Goal: Information Seeking & Learning: Learn about a topic

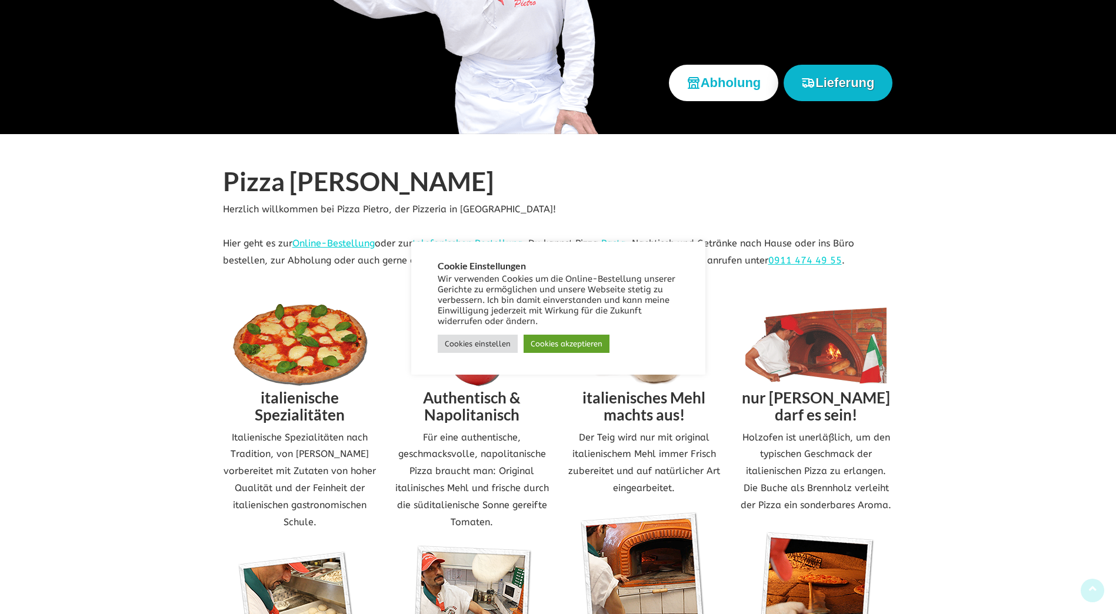
scroll to position [588, 0]
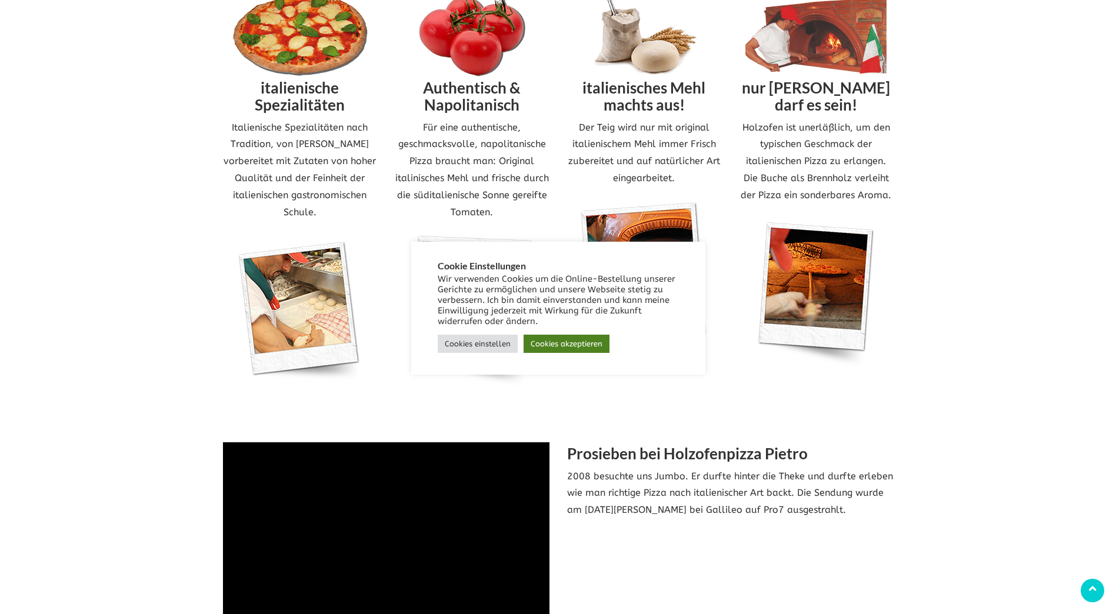
click at [555, 347] on link "Cookies akzeptieren" at bounding box center [567, 344] width 86 height 18
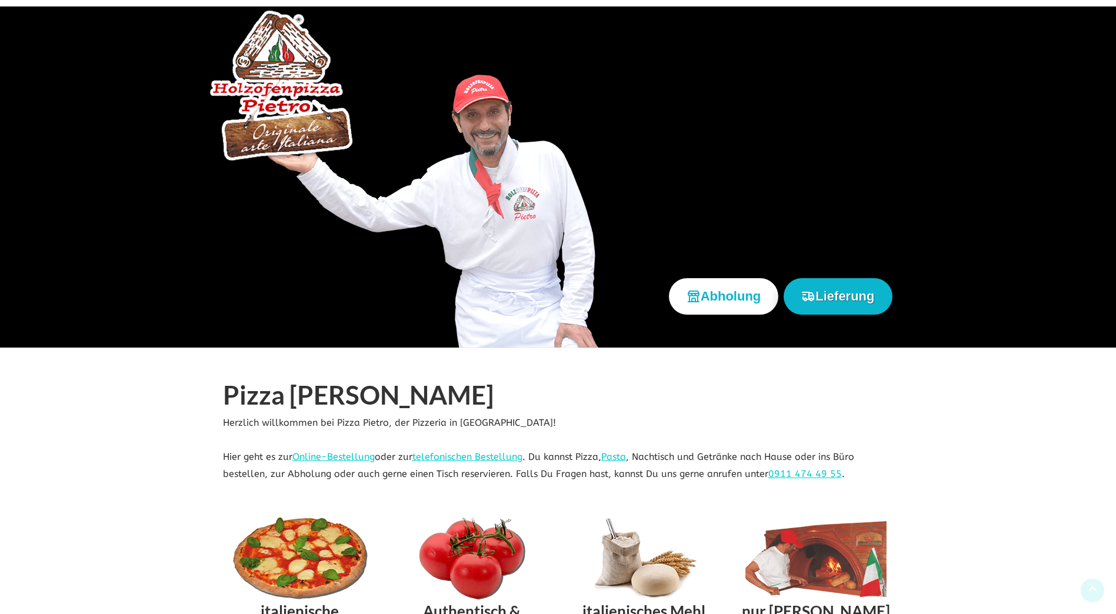
scroll to position [0, 0]
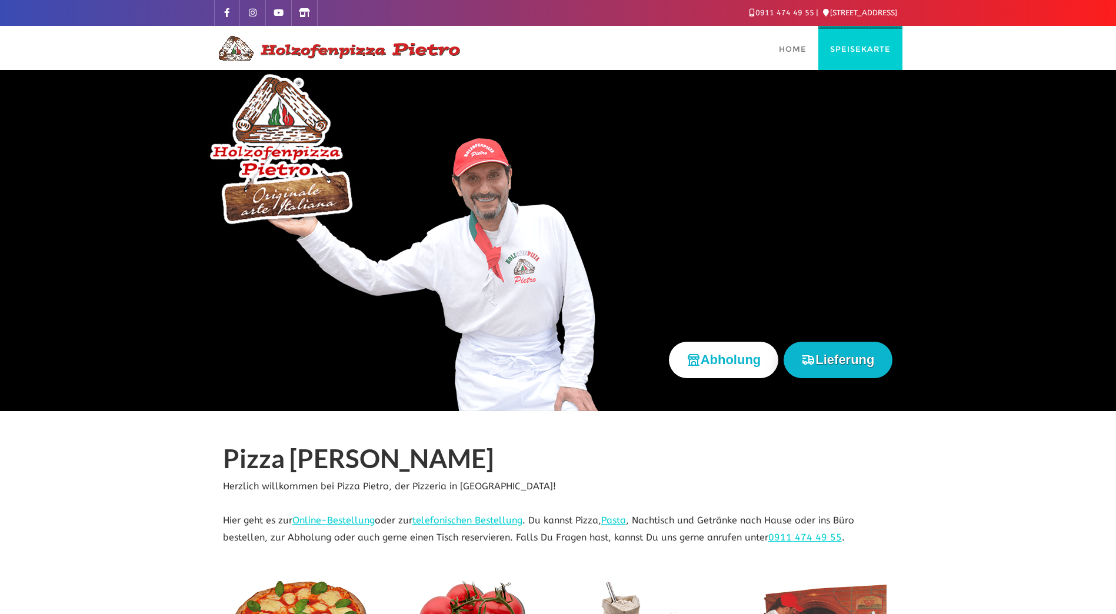
click at [858, 42] on link "Speisekarte" at bounding box center [860, 48] width 84 height 44
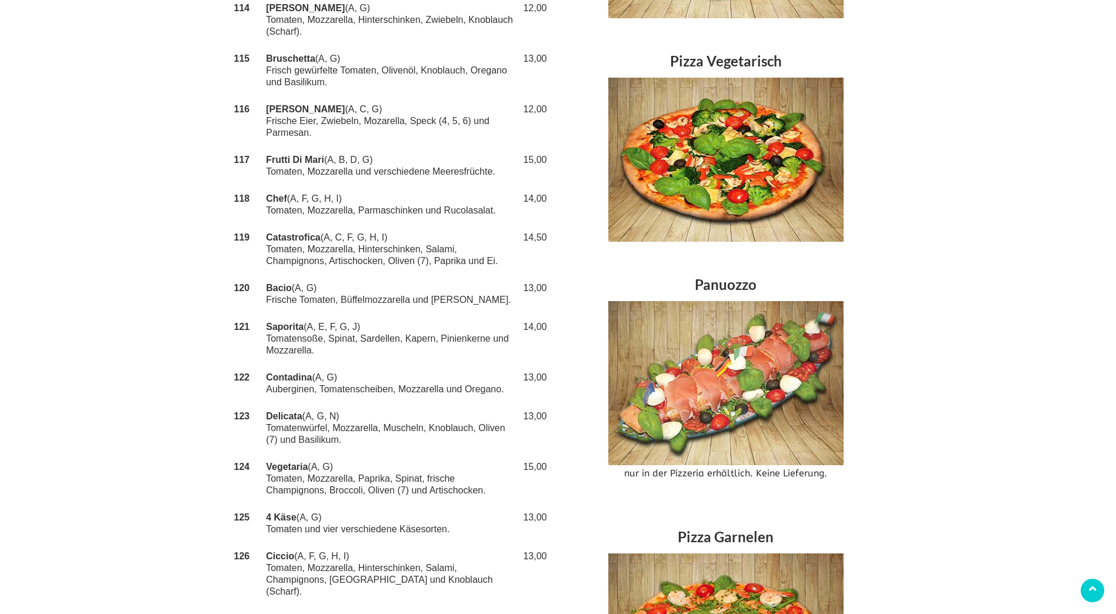
scroll to position [941, 0]
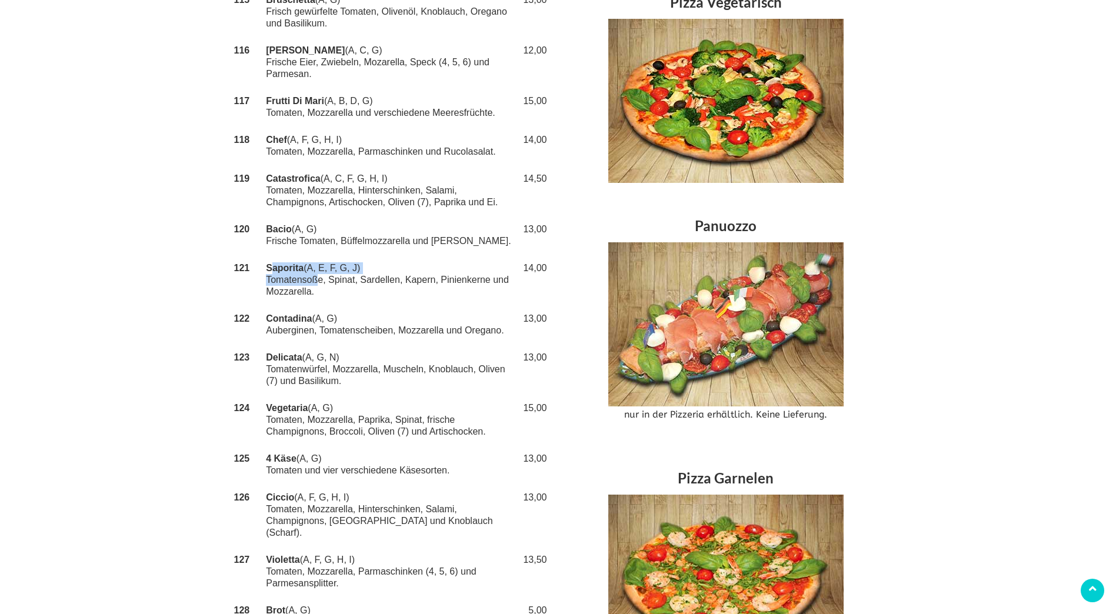
drag, startPoint x: 268, startPoint y: 244, endPoint x: 313, endPoint y: 259, distance: 47.6
click at [313, 259] on td "Saporita (A, E, F, G, J) Tomatensoße, Spinat, Sardellen, Kapern, Pinienkerne un…" at bounding box center [391, 280] width 254 height 51
click at [315, 259] on td "Saporita (A, E, F, G, J) Tomatensoße, Spinat, Sardellen, Kapern, Pinienkerne un…" at bounding box center [391, 280] width 254 height 51
drag, startPoint x: 318, startPoint y: 269, endPoint x: 232, endPoint y: 240, distance: 90.0
click at [232, 255] on tr "121 Saporita (A, E, F, G, J) Tomatensoße, Spinat, Sardellen, Kapern, Pinienkern…" at bounding box center [391, 280] width 318 height 51
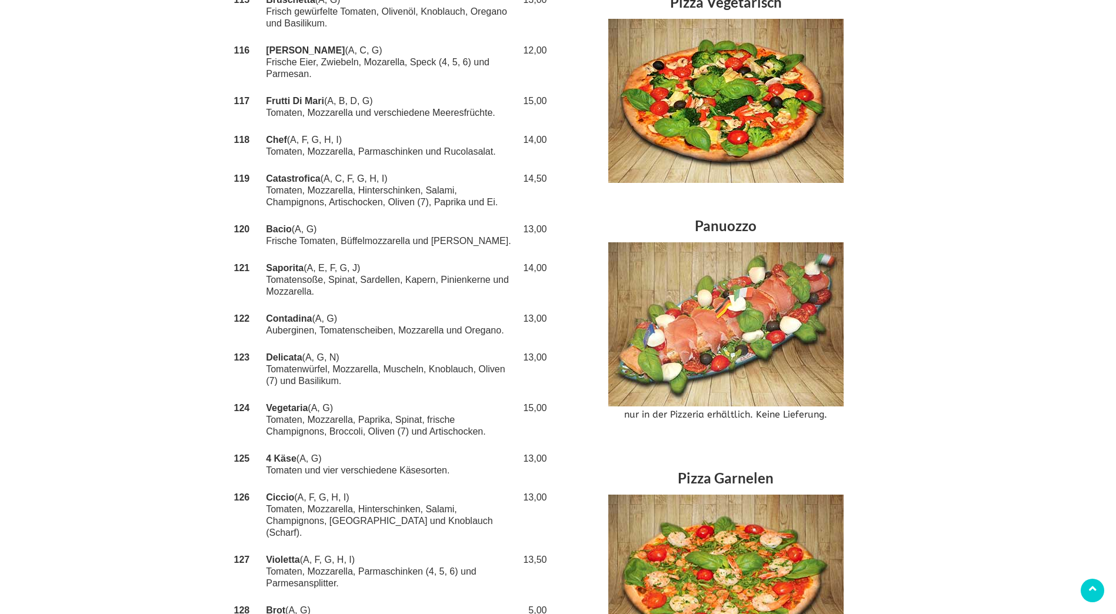
click at [234, 263] on strong "121" at bounding box center [242, 268] width 16 height 10
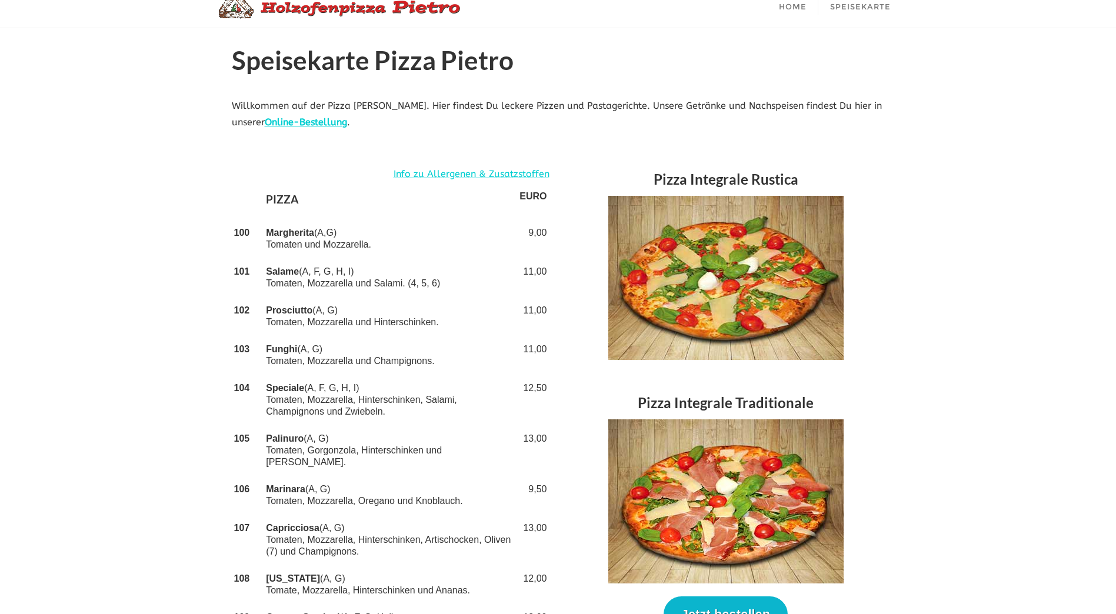
scroll to position [0, 0]
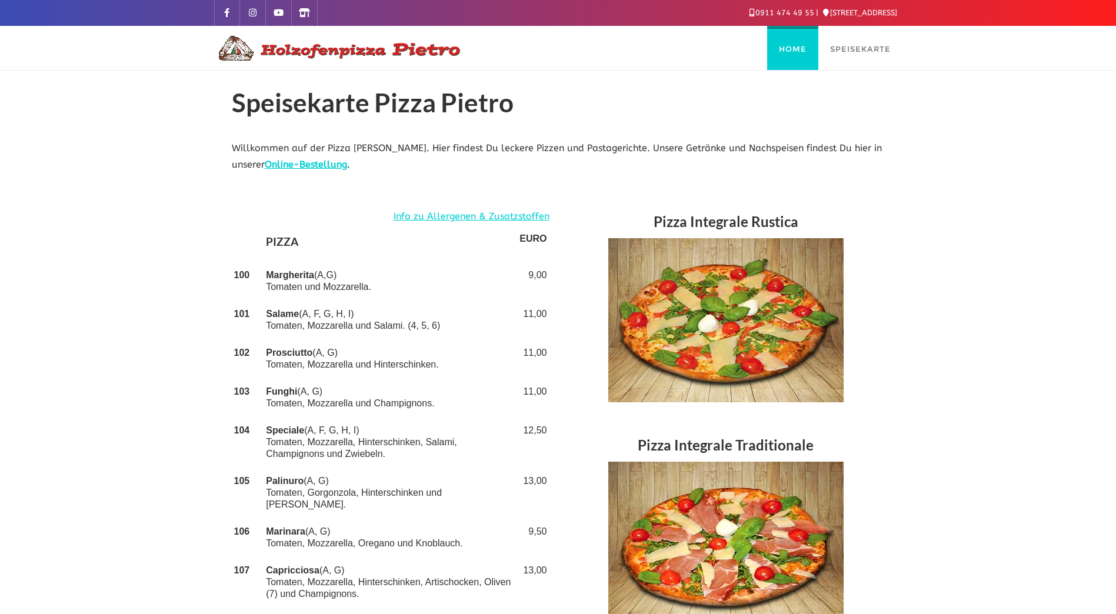
click at [777, 43] on link "Home" at bounding box center [792, 48] width 51 height 44
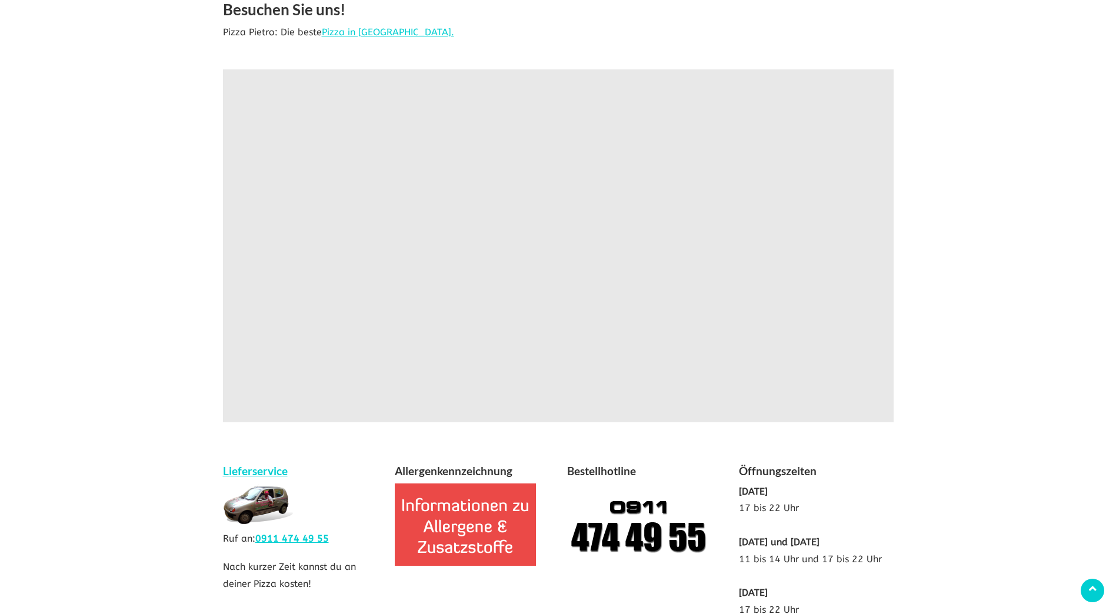
scroll to position [2059, 0]
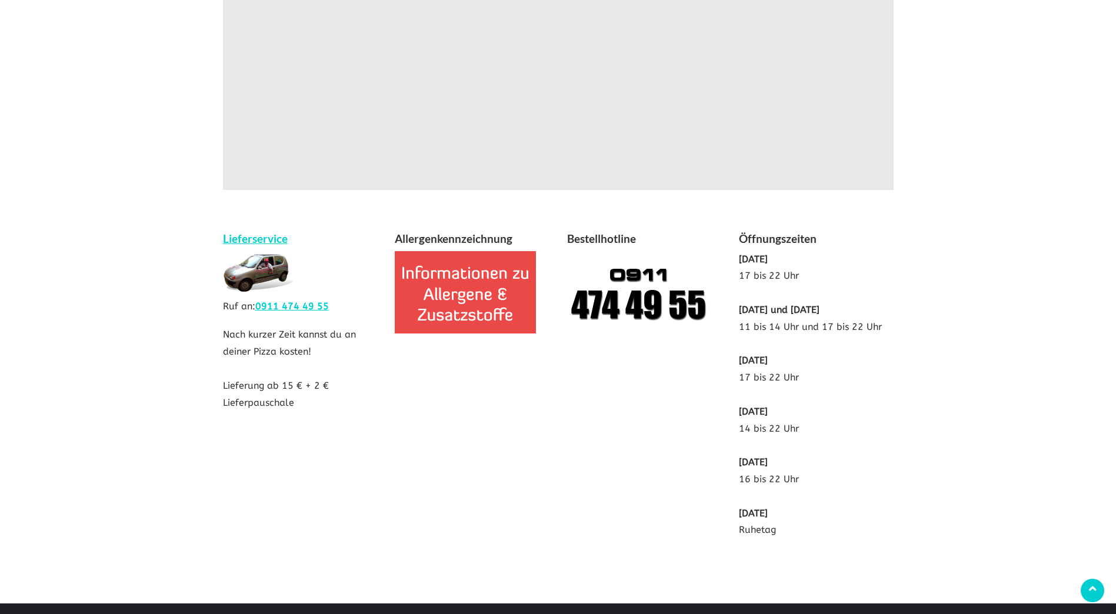
drag, startPoint x: 741, startPoint y: 241, endPoint x: 780, endPoint y: 241, distance: 38.8
click at [780, 251] on p "Dienstag 17 bis 22 Uhr Mittwoch und Donnerstag 11 bis 14 Uhr und 17 bis 22 Uhr …" at bounding box center [816, 395] width 155 height 288
drag, startPoint x: 741, startPoint y: 245, endPoint x: 776, endPoint y: 244, distance: 35.3
click at [768, 254] on b "Dienstag" at bounding box center [753, 259] width 29 height 11
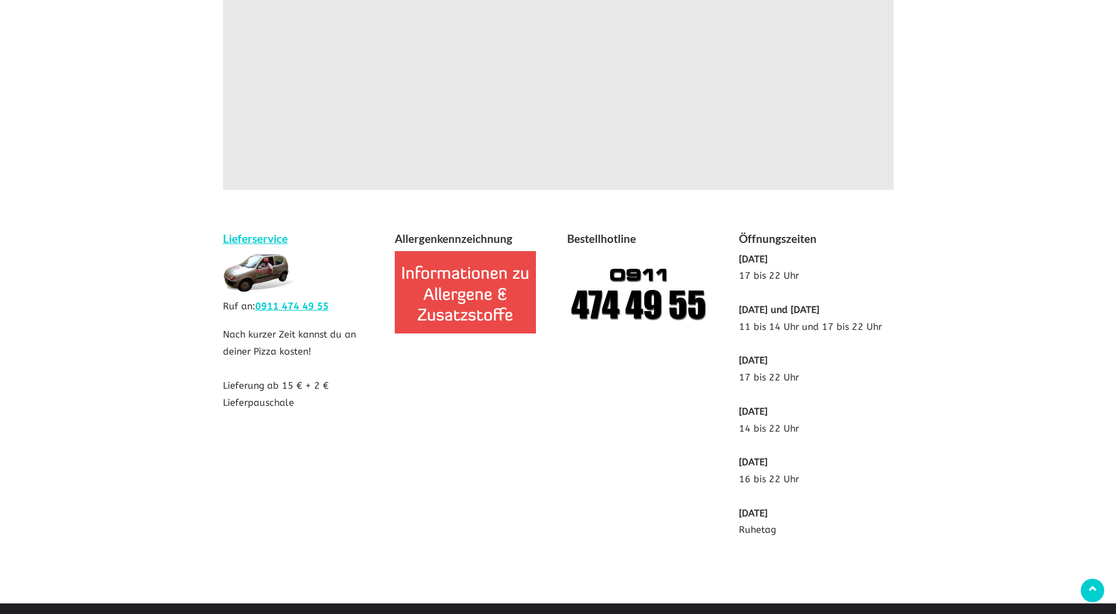
click at [768, 254] on b "Dienstag" at bounding box center [753, 259] width 29 height 11
click at [740, 254] on b "Dienstag" at bounding box center [753, 259] width 29 height 11
drag, startPoint x: 223, startPoint y: 318, endPoint x: 337, endPoint y: 340, distance: 115.7
click at [337, 340] on div "Lieferservice Ruf an: 0911 474 49 55 Nach kurzer Zeit kannst du an deiner Pizza…" at bounding box center [300, 327] width 172 height 194
drag, startPoint x: 337, startPoint y: 340, endPoint x: 322, endPoint y: 340, distance: 14.1
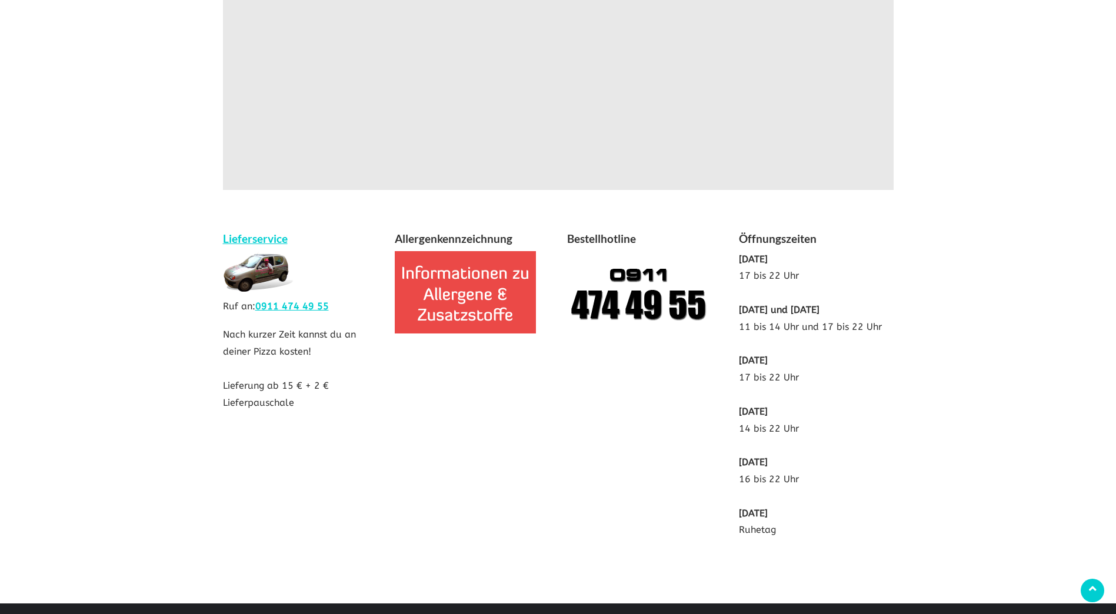
click at [328, 340] on div "Lieferservice Ruf an: 0911 474 49 55 Nach kurzer Zeit kannst du an deiner Pizza…" at bounding box center [300, 327] width 172 height 194
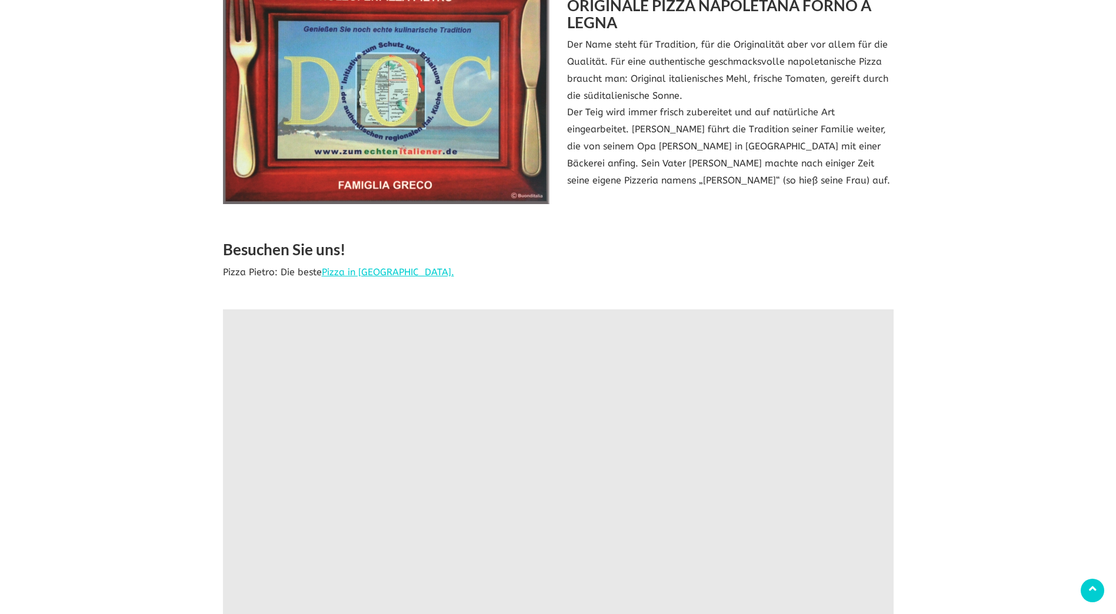
scroll to position [1588, 0]
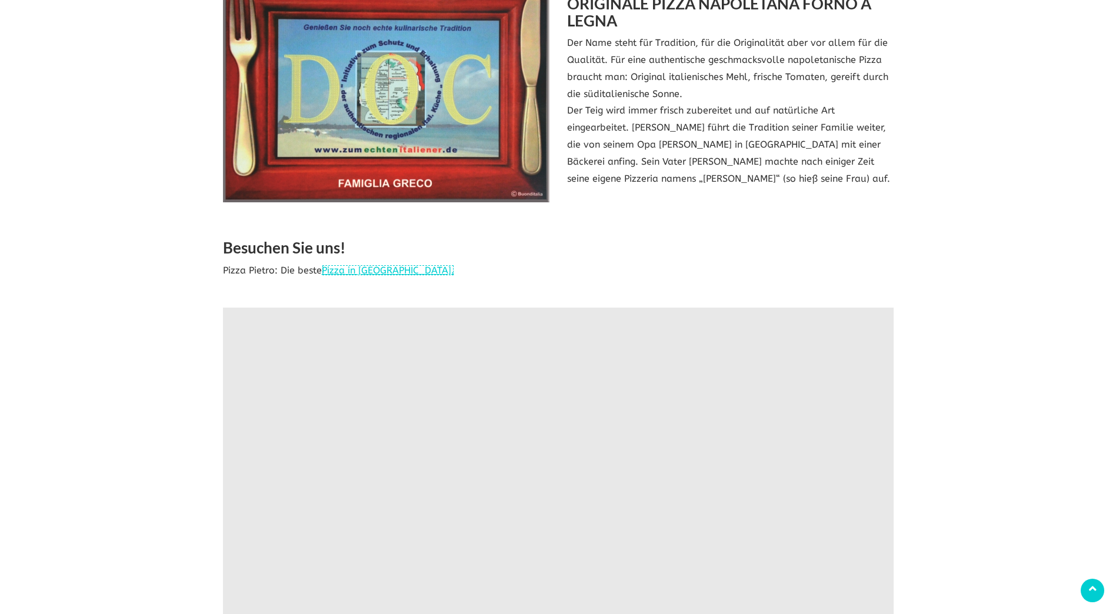
click at [338, 265] on link "Pizza in Nürnberg." at bounding box center [388, 270] width 132 height 11
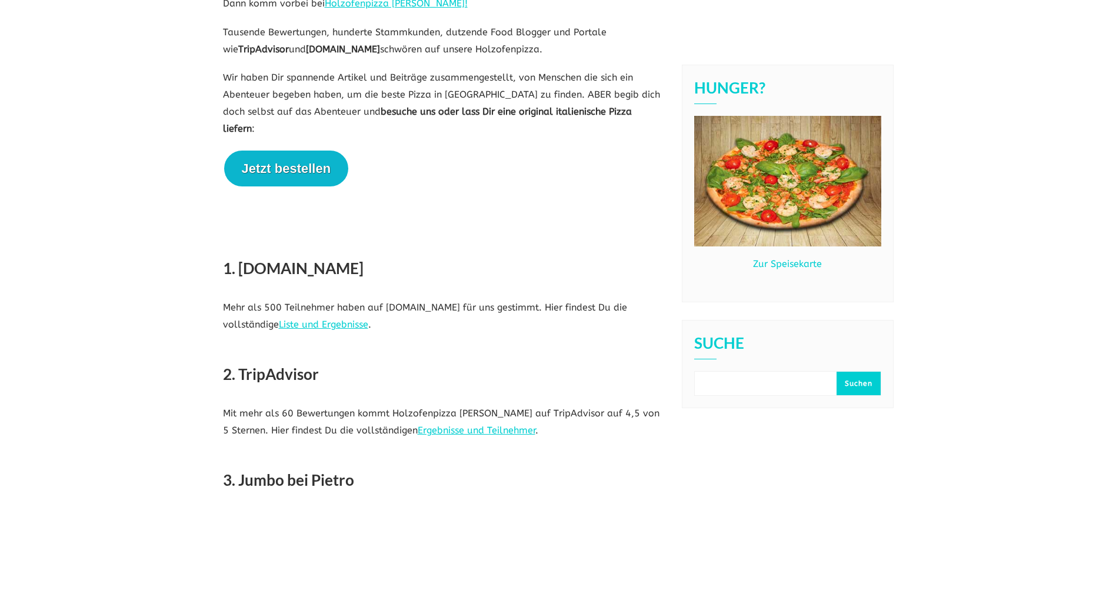
scroll to position [176, 0]
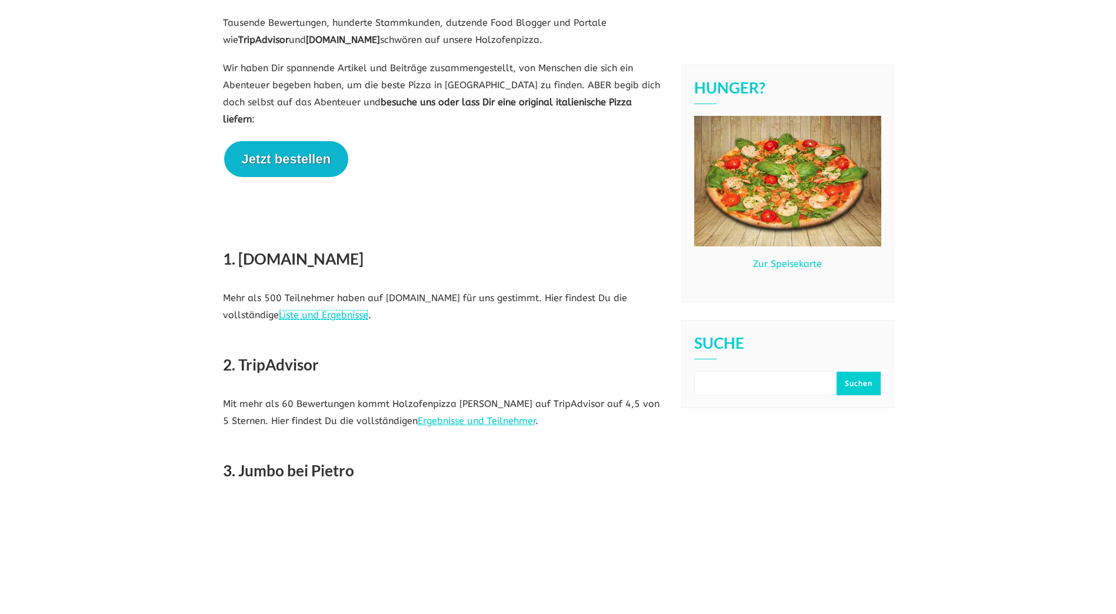
click at [317, 309] on link "Liste und Ergebnisse" at bounding box center [323, 314] width 89 height 11
